Goal: Task Accomplishment & Management: Manage account settings

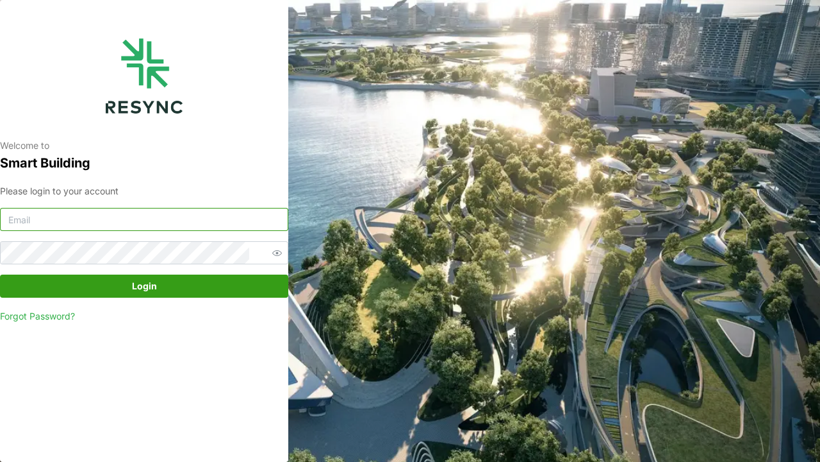
click at [138, 223] on input at bounding box center [144, 219] width 288 height 23
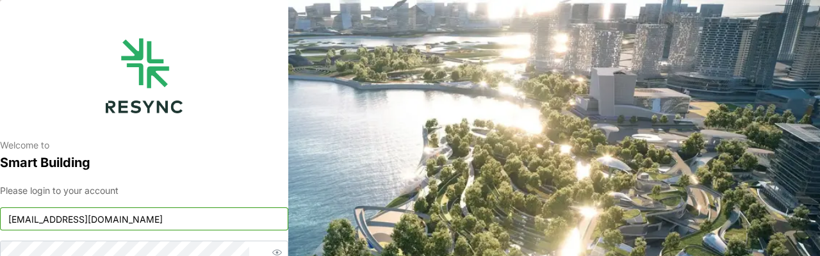
type input "[EMAIL_ADDRESS][DOMAIN_NAME]"
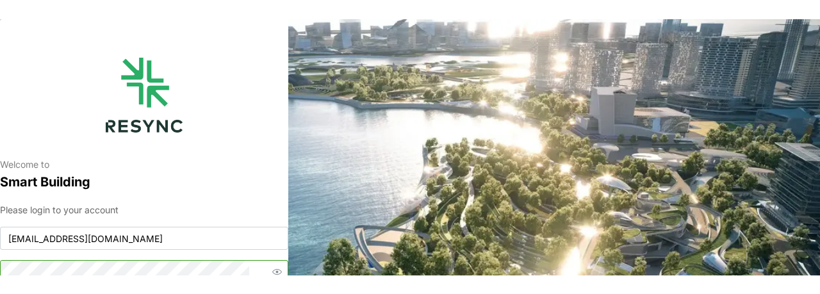
scroll to position [7, 0]
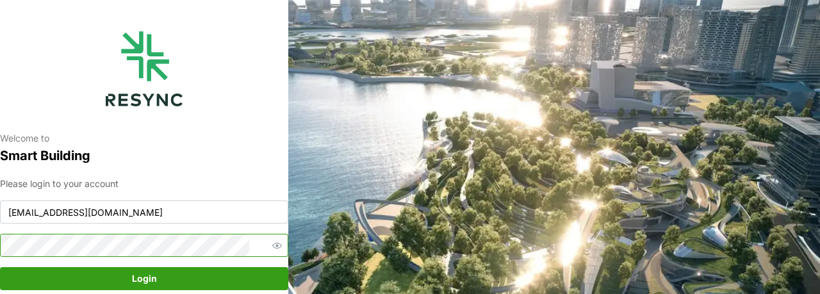
click at [0, 267] on button "Login" at bounding box center [144, 278] width 288 height 23
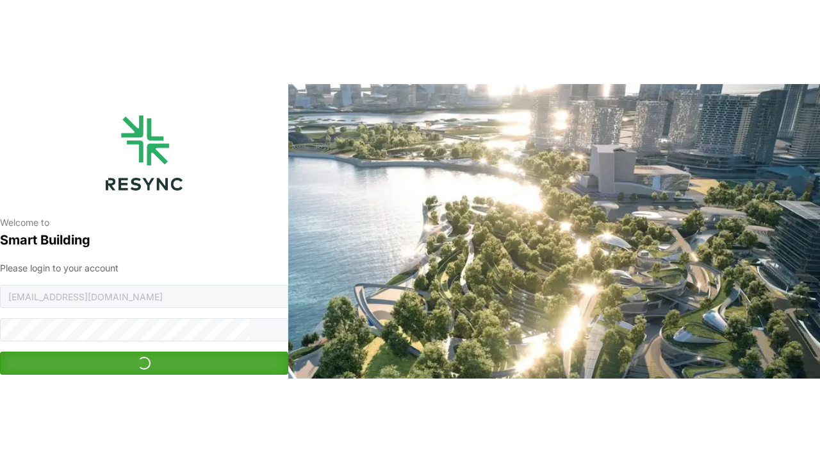
scroll to position [0, 0]
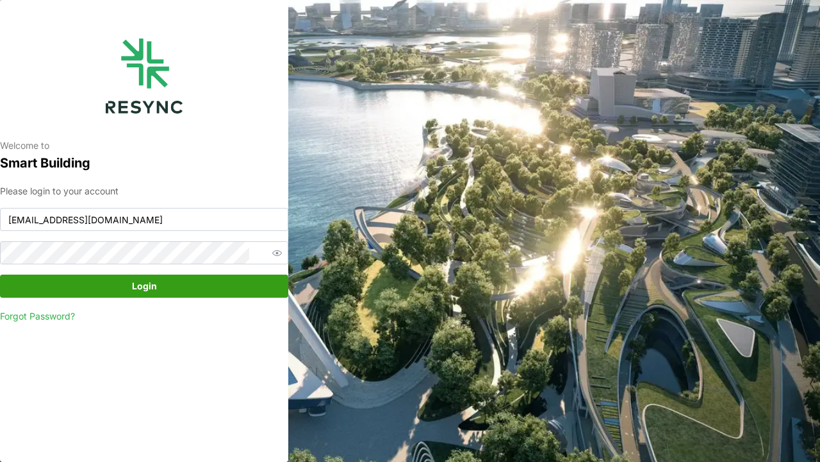
click at [820, 203] on div "Welcome to Smart Building Please login to your account [EMAIL_ADDRESS][DOMAIN_N…" at bounding box center [410, 231] width 820 height 462
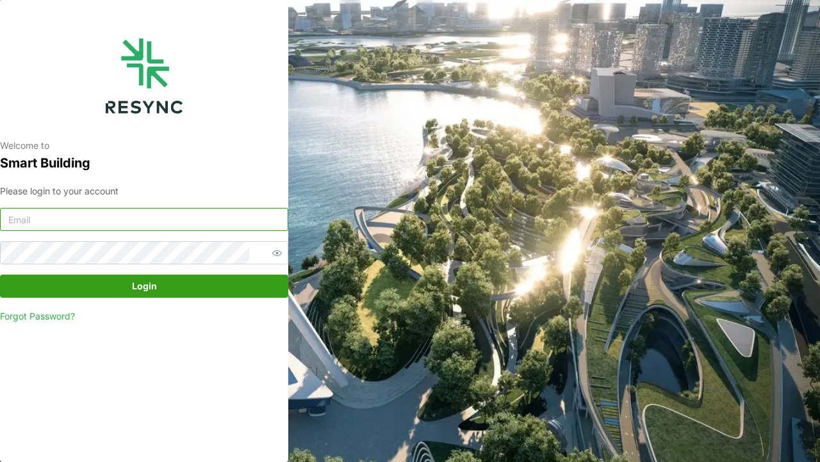
click at [156, 217] on input at bounding box center [144, 219] width 288 height 23
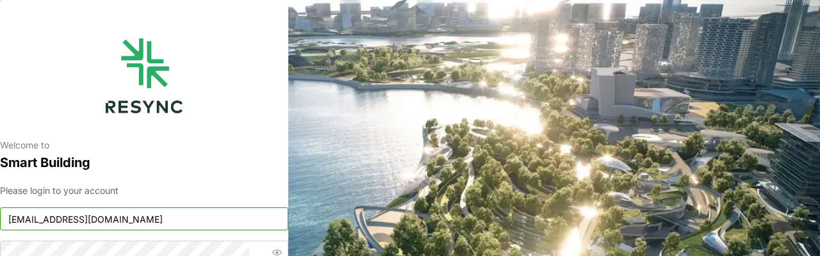
type input "[EMAIL_ADDRESS][DOMAIN_NAME]"
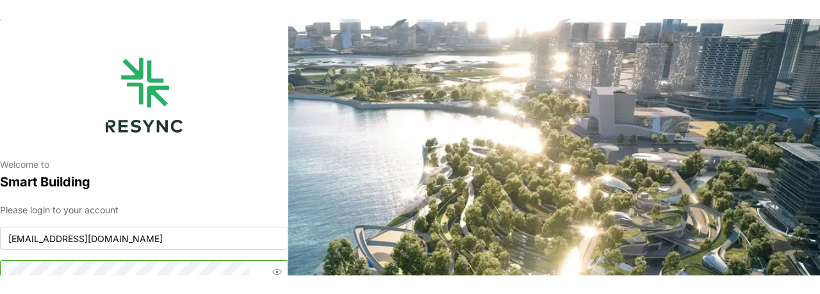
scroll to position [7, 0]
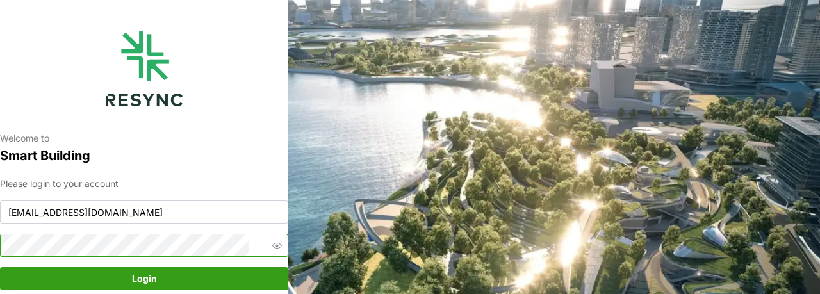
click at [0, 267] on button "Login" at bounding box center [144, 278] width 288 height 23
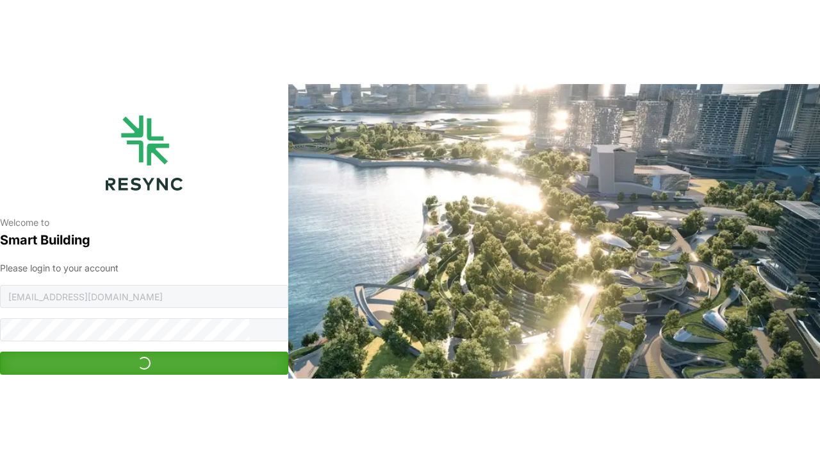
scroll to position [0, 0]
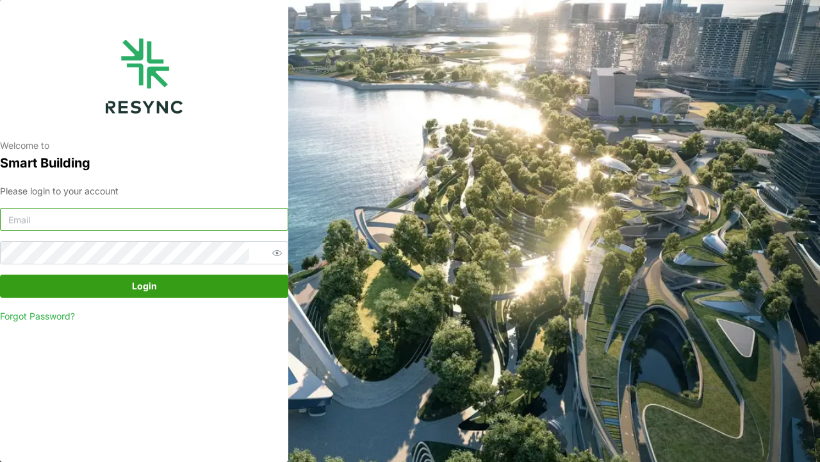
click at [256, 223] on input at bounding box center [144, 219] width 288 height 23
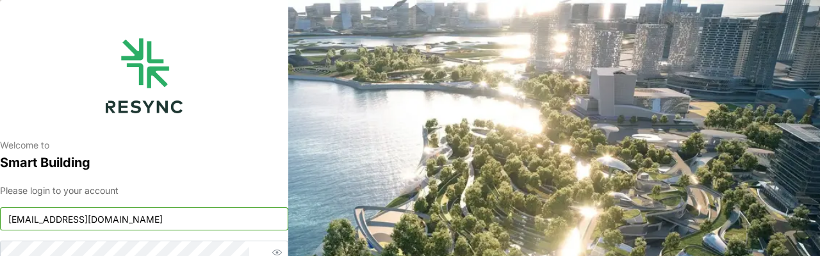
type input "[EMAIL_ADDRESS][DOMAIN_NAME]"
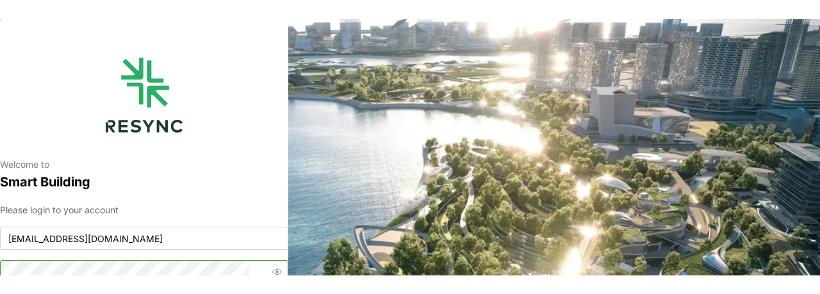
scroll to position [7, 0]
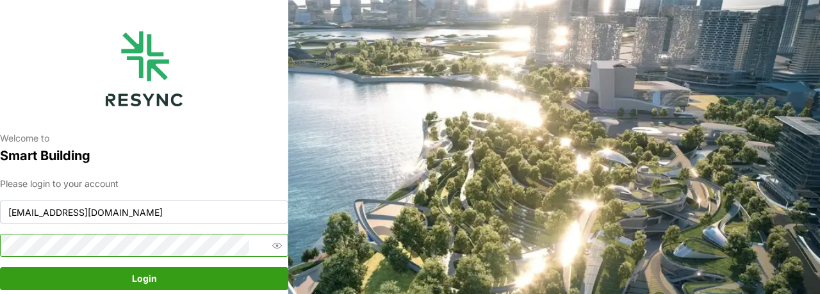
click at [0, 267] on button "Login" at bounding box center [144, 278] width 288 height 23
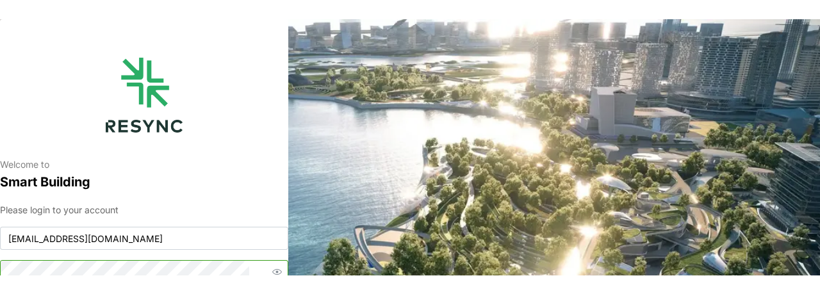
scroll to position [1, 0]
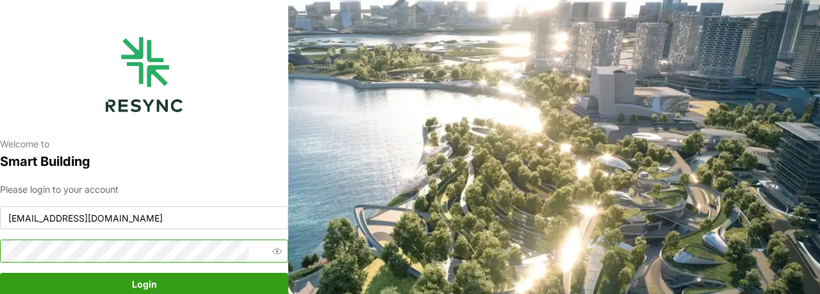
click at [0, 273] on button "Login" at bounding box center [144, 284] width 288 height 23
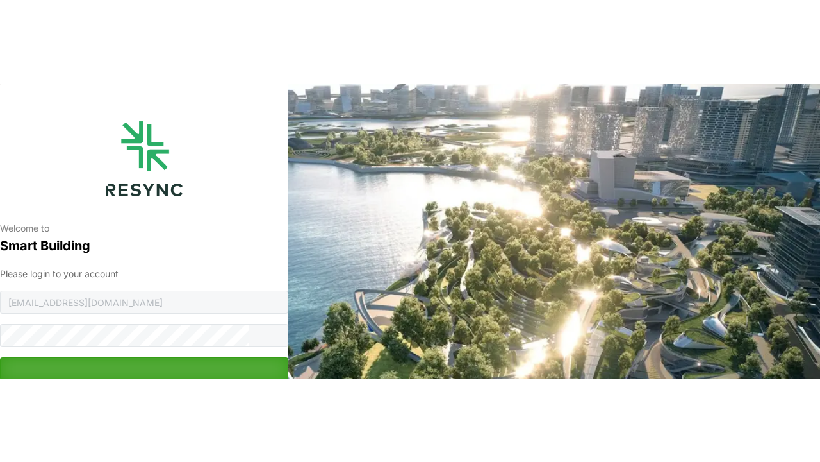
scroll to position [0, 0]
